Goal: Find specific page/section: Find specific page/section

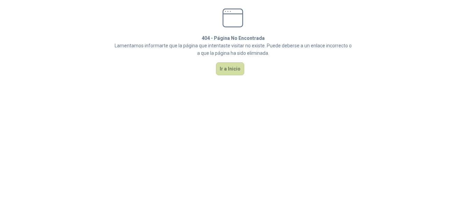
click at [224, 66] on button "Ir a Inicio" at bounding box center [230, 68] width 28 height 13
click at [241, 71] on html "404 - Página No Encontrada [PERSON_NAME] informarte que la página que intentast…" at bounding box center [233, 42] width 466 height 84
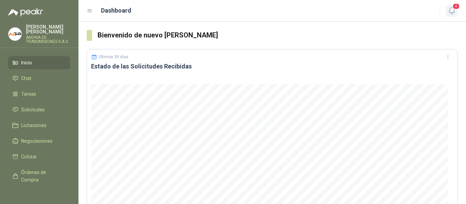
click at [455, 12] on icon "button" at bounding box center [452, 10] width 9 height 9
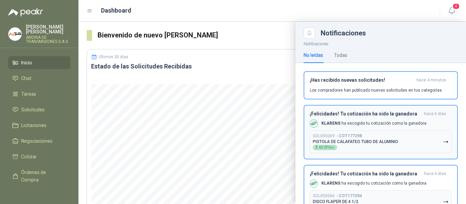
click at [426, 82] on span "hace 4 minutos" at bounding box center [432, 80] width 30 height 6
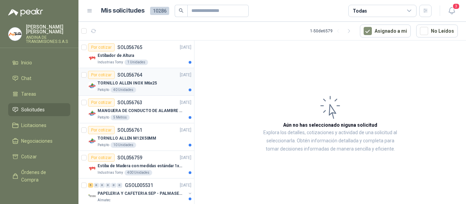
click at [158, 85] on div "TORNILLO ALLEN INOX M6x25" at bounding box center [145, 83] width 94 height 8
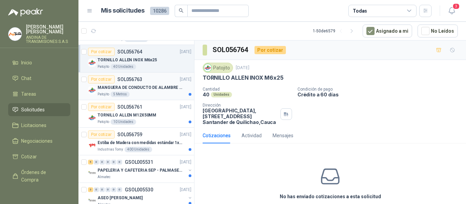
scroll to position [34, 0]
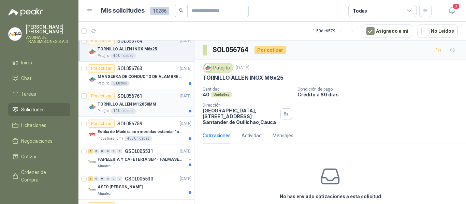
click at [160, 113] on div "Patojito 10 Unidades" at bounding box center [145, 111] width 94 height 5
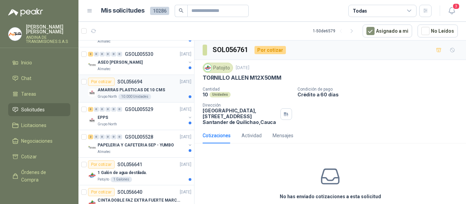
scroll to position [171, 0]
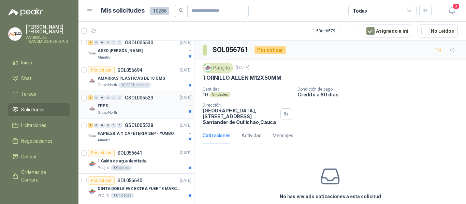
click at [162, 111] on div "Grupo North" at bounding box center [142, 112] width 88 height 5
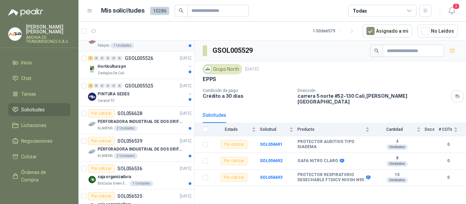
scroll to position [341, 0]
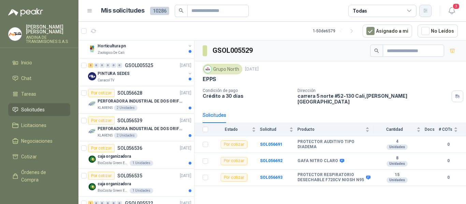
click at [428, 13] on icon "button" at bounding box center [426, 11] width 6 height 6
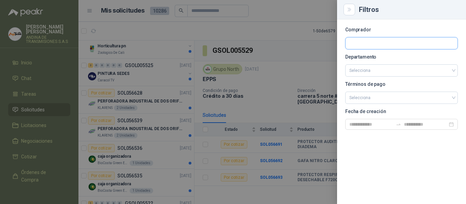
click at [389, 43] on input "text" at bounding box center [402, 44] width 112 height 12
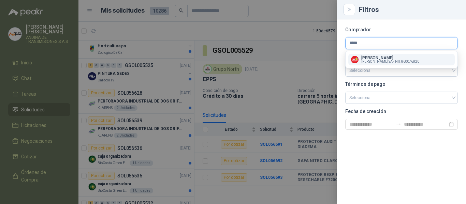
type input "*****"
click at [380, 64] on button "Pollo [PERSON_NAME] [PERSON_NAME] SA - NIT : 860076820" at bounding box center [401, 60] width 106 height 12
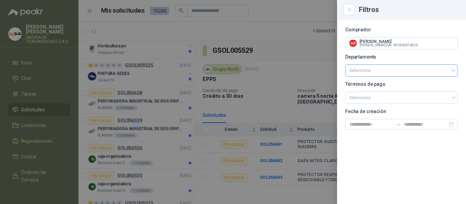
click at [378, 73] on input "search" at bounding box center [401, 71] width 104 height 12
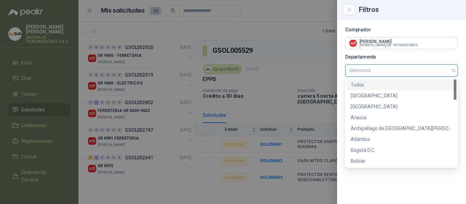
scroll to position [0, 0]
click at [347, 8] on icon "Close" at bounding box center [350, 10] width 6 height 6
